Goal: Task Accomplishment & Management: Manage account settings

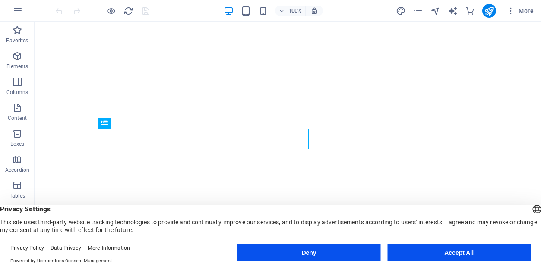
click at [311, 255] on button "Deny" at bounding box center [308, 252] width 143 height 17
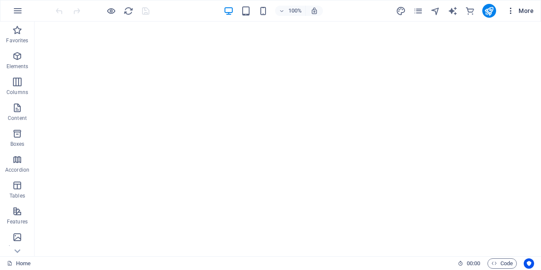
click at [511, 11] on icon "button" at bounding box center [510, 10] width 9 height 9
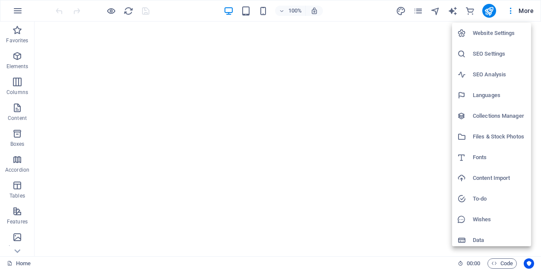
click at [17, 248] on div at bounding box center [270, 135] width 541 height 270
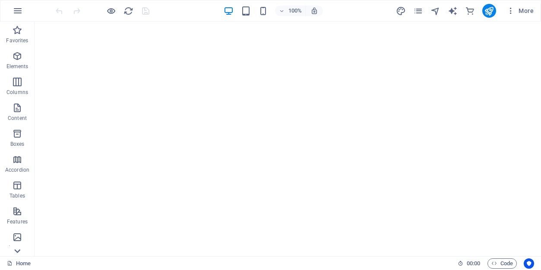
click at [18, 251] on icon at bounding box center [17, 251] width 6 height 4
click at [22, 6] on icon "button" at bounding box center [18, 11] width 10 height 10
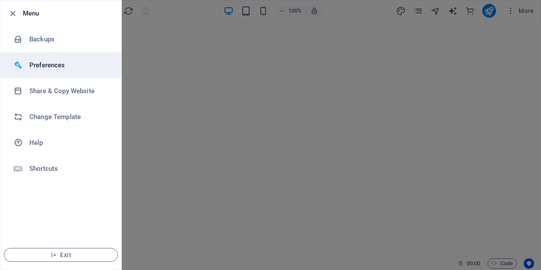
click at [40, 61] on h6 "Preferences" at bounding box center [69, 65] width 80 height 10
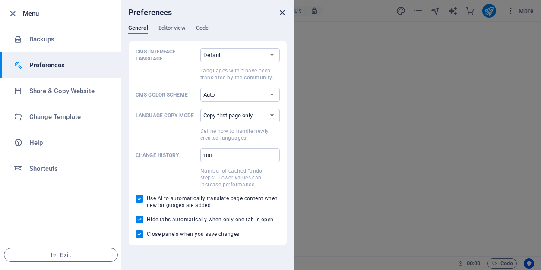
click at [281, 13] on icon "close" at bounding box center [282, 13] width 10 height 10
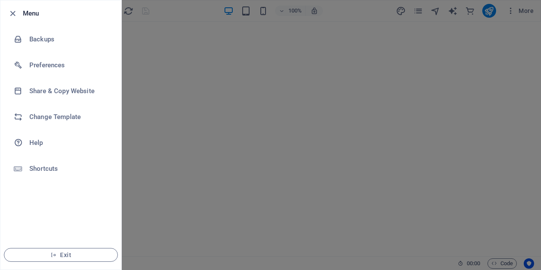
click at [399, 29] on div at bounding box center [270, 135] width 541 height 270
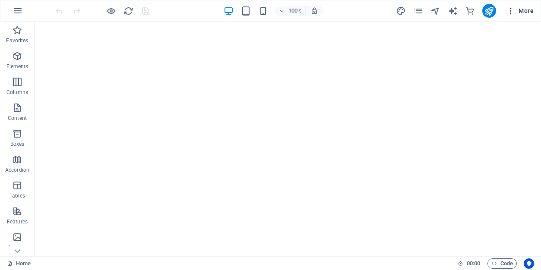
click at [523, 11] on span "More" at bounding box center [519, 10] width 27 height 9
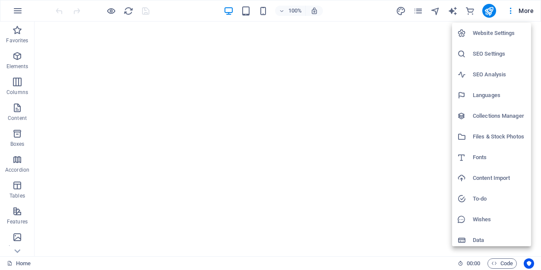
click at [488, 32] on h6 "Website Settings" at bounding box center [498, 33] width 53 height 10
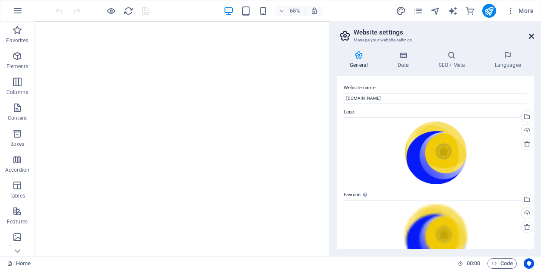
click at [531, 34] on icon at bounding box center [530, 36] width 5 height 7
